Goal: Navigation & Orientation: Find specific page/section

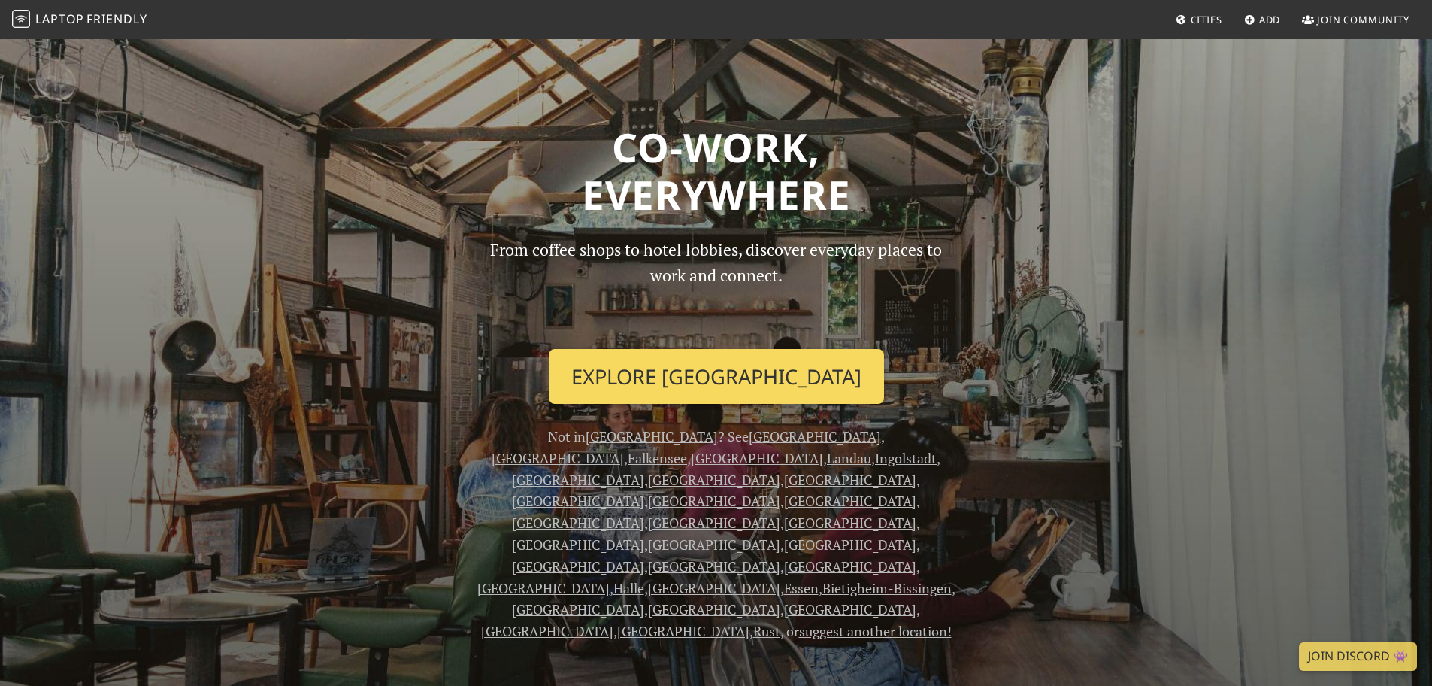
click at [734, 369] on link "Explore Frankfurt" at bounding box center [716, 377] width 335 height 56
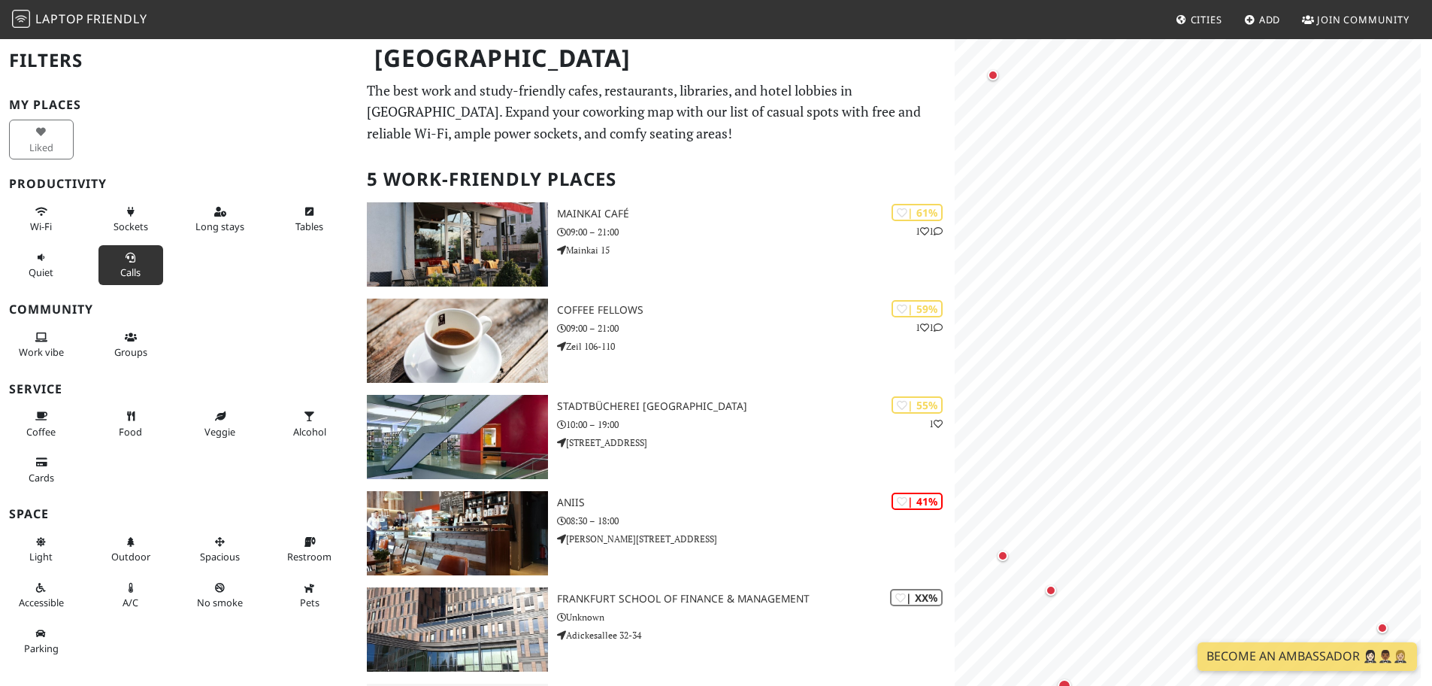
click at [125, 262] on icon at bounding box center [131, 258] width 12 height 10
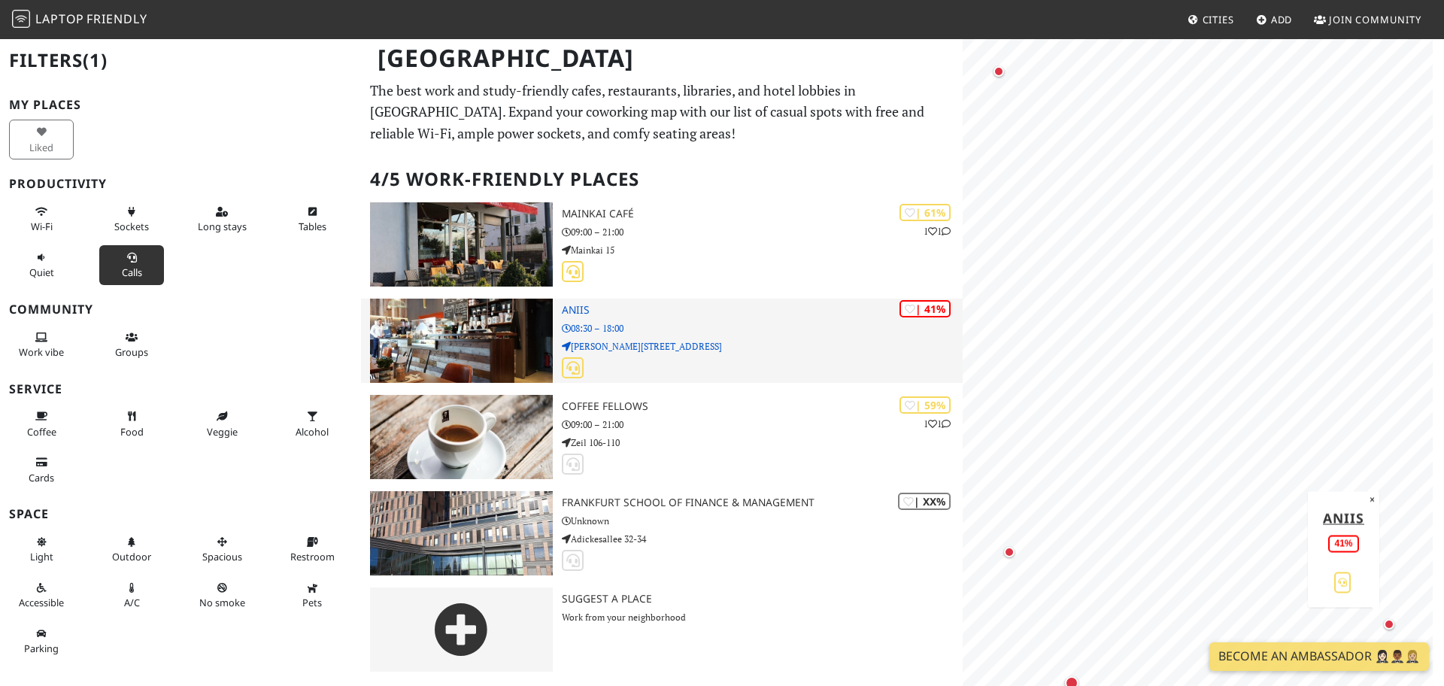
click at [629, 328] on p "08:30 – 18:00" at bounding box center [762, 328] width 401 height 14
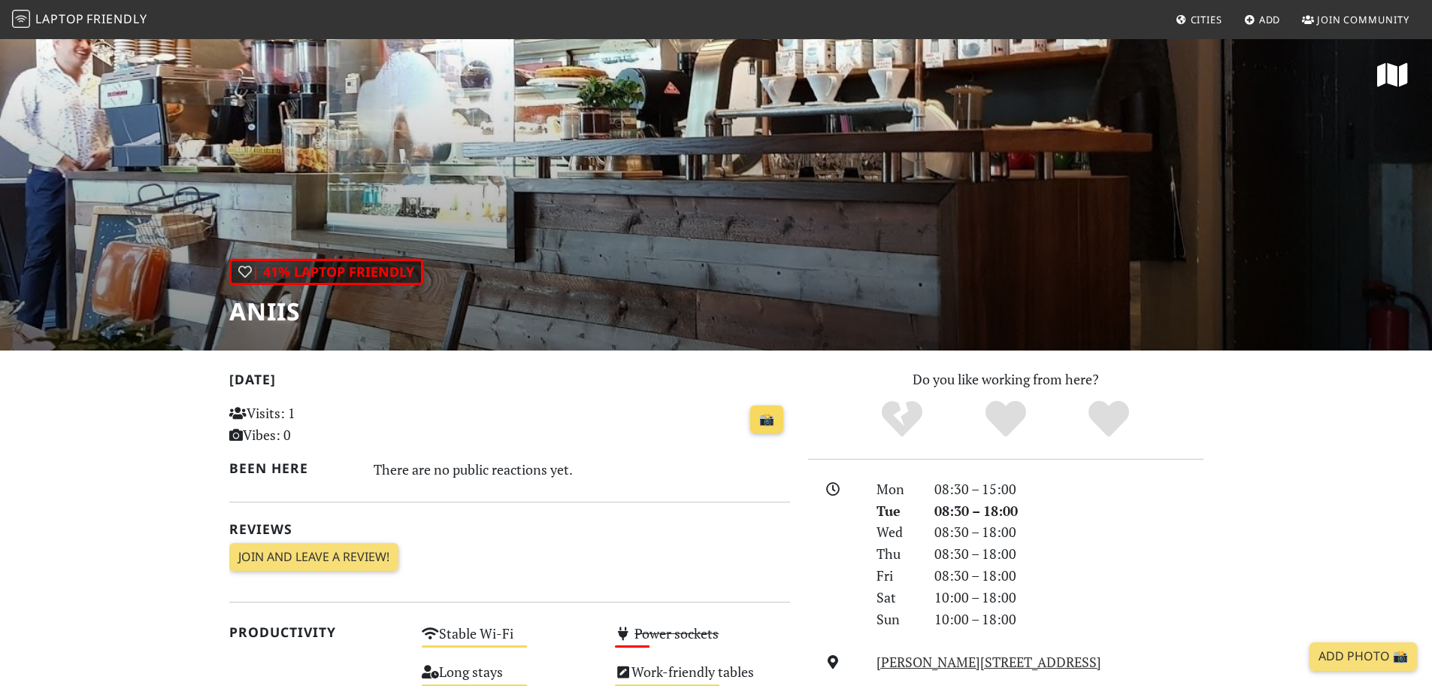
click at [765, 418] on link "📸" at bounding box center [766, 419] width 33 height 29
